Goal: Check status: Check status

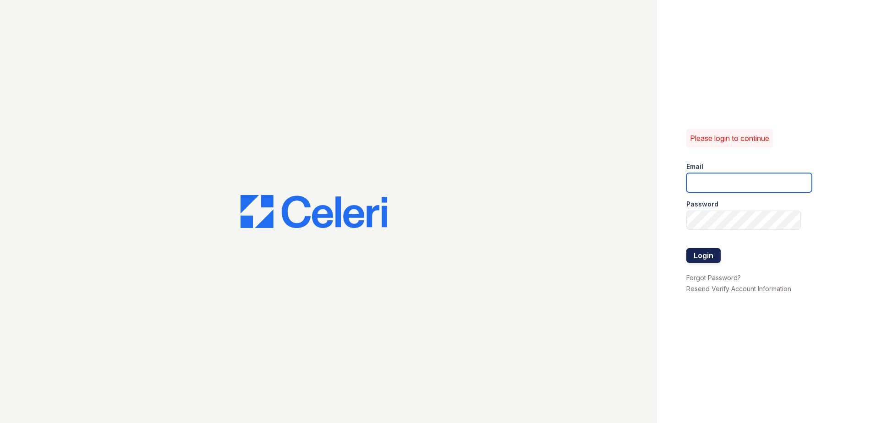
type input "arriveodentonsouth@trinity-pm.com"
click at [714, 249] on button "Login" at bounding box center [703, 255] width 34 height 15
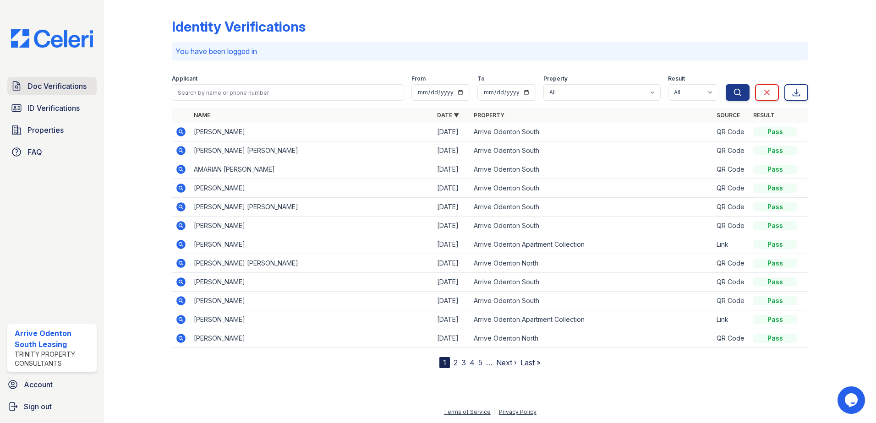
click at [67, 92] on link "Doc Verifications" at bounding box center [51, 86] width 89 height 18
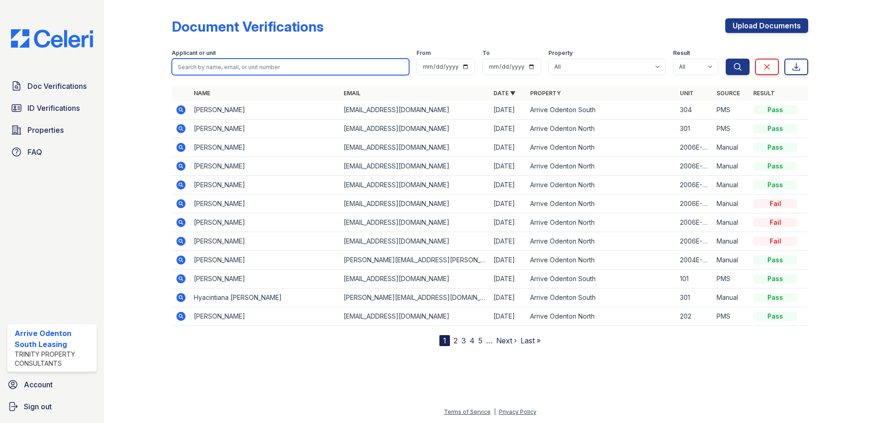
drag, startPoint x: 221, startPoint y: 69, endPoint x: 213, endPoint y: 68, distance: 7.3
click at [220, 69] on input "search" at bounding box center [290, 67] width 237 height 16
type input "nelson"
click at [725, 59] on button "Search" at bounding box center [737, 67] width 24 height 16
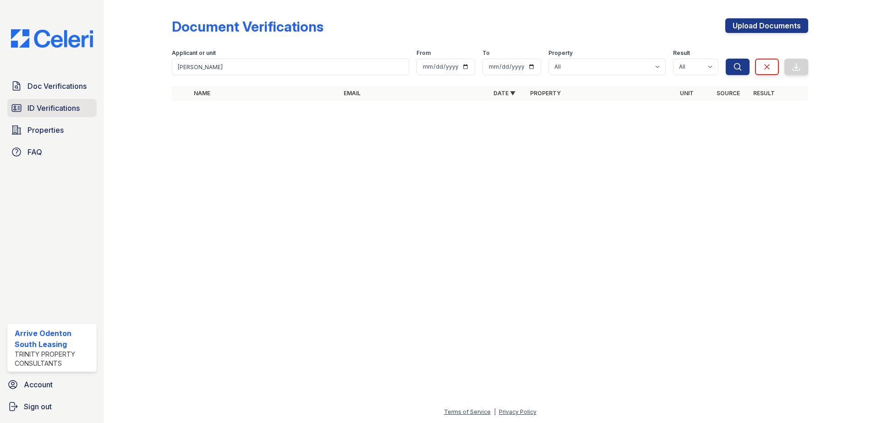
click at [65, 112] on span "ID Verifications" at bounding box center [53, 108] width 52 height 11
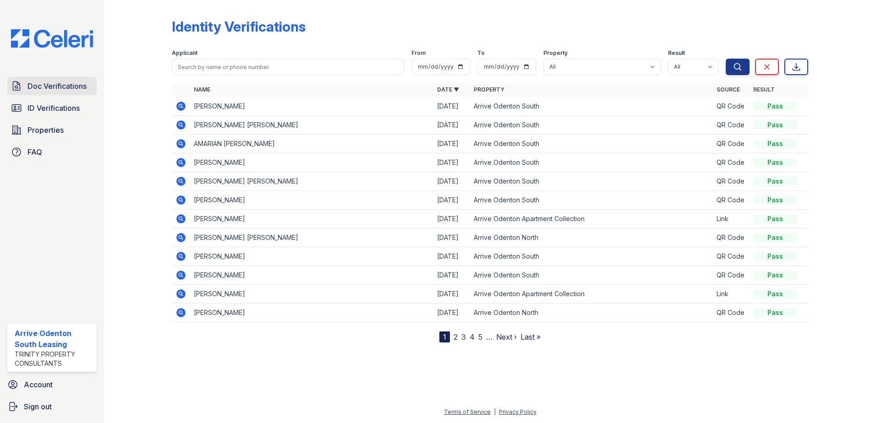
click at [40, 81] on span "Doc Verifications" at bounding box center [56, 86] width 59 height 11
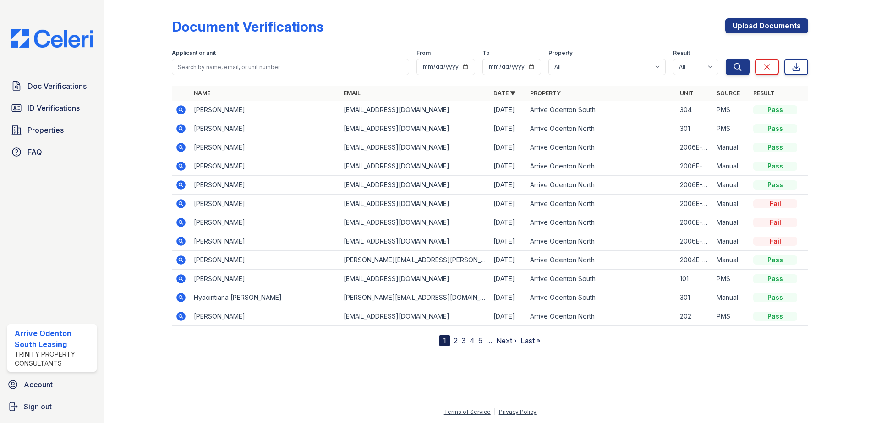
click at [182, 282] on icon at bounding box center [180, 278] width 9 height 9
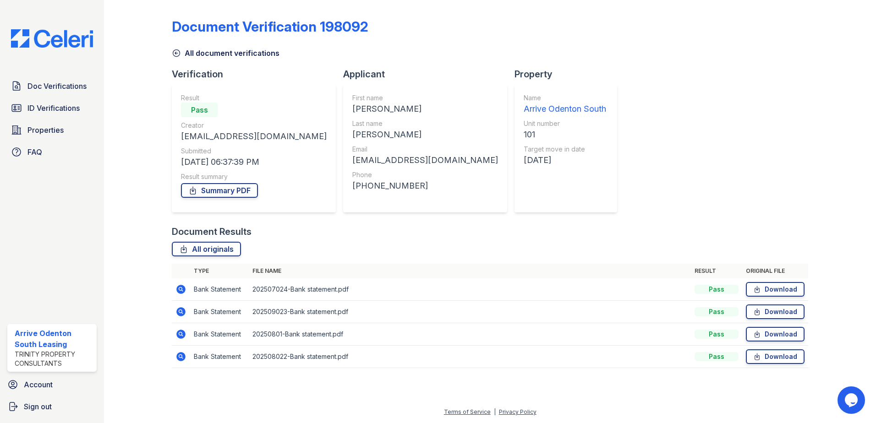
click at [181, 50] on icon at bounding box center [176, 53] width 9 height 9
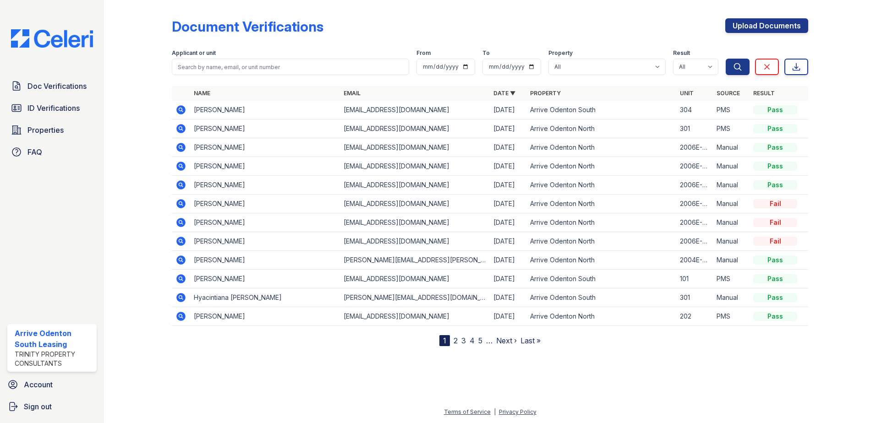
click at [454, 340] on link "2" at bounding box center [455, 340] width 4 height 9
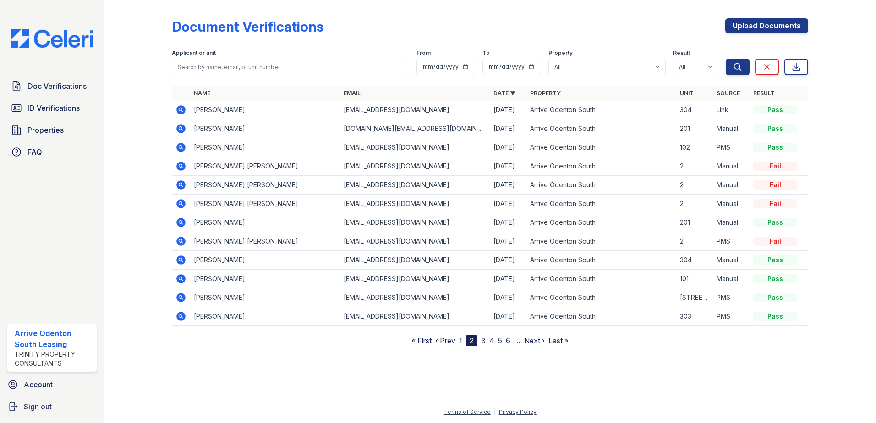
click at [481, 339] on link "3" at bounding box center [483, 340] width 5 height 9
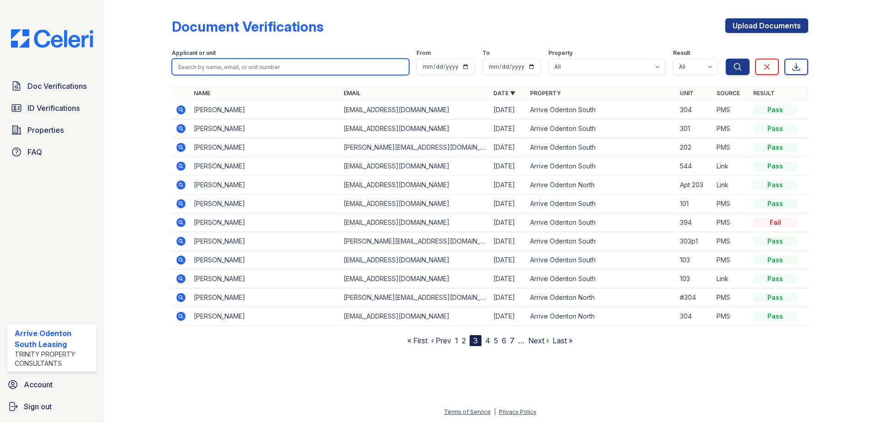
click at [194, 67] on input "search" at bounding box center [290, 67] width 237 height 16
type input "[PERSON_NAME]"
click at [725, 59] on button "Search" at bounding box center [737, 67] width 24 height 16
